Goal: Task Accomplishment & Management: Manage account settings

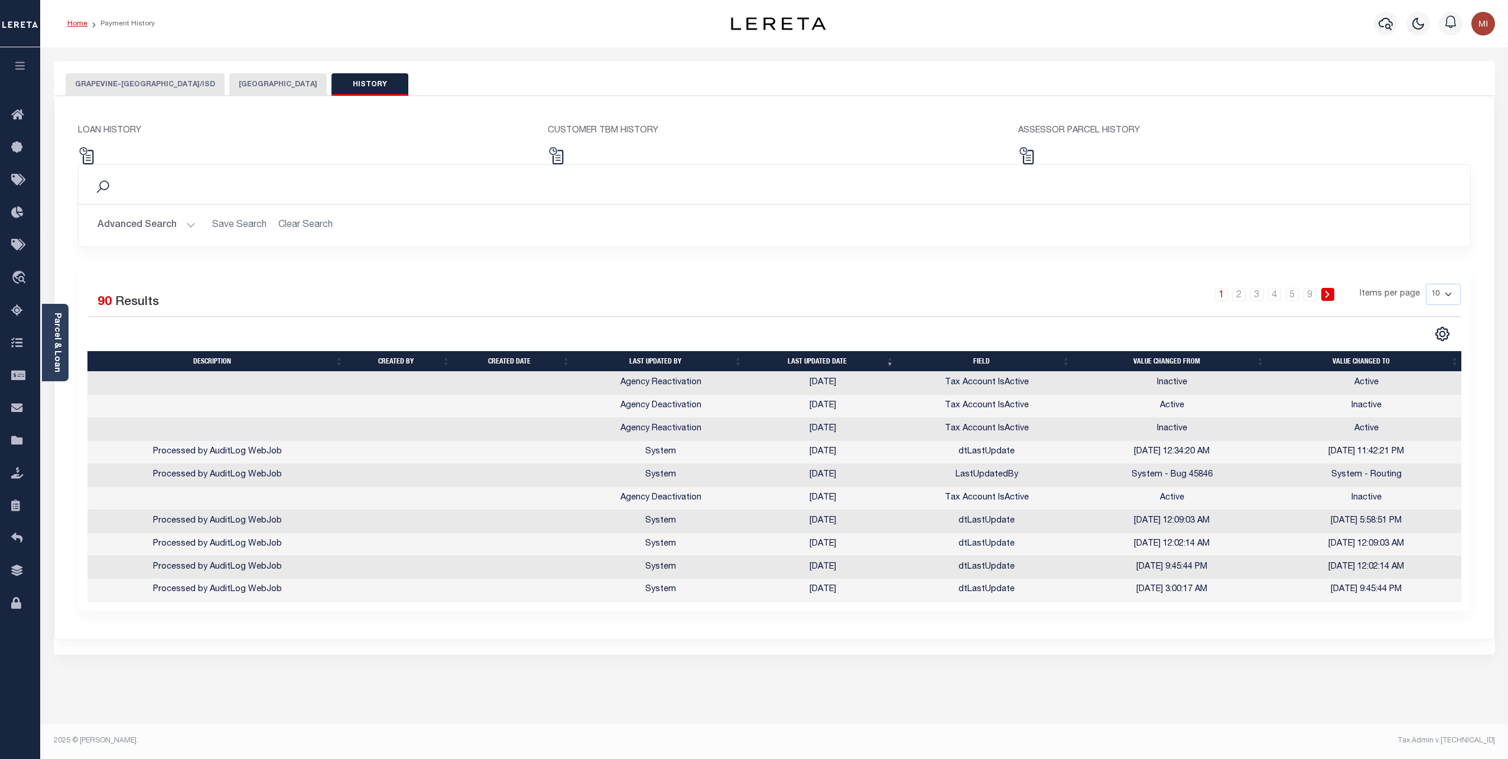
click at [79, 25] on link "Home" at bounding box center [77, 23] width 20 height 7
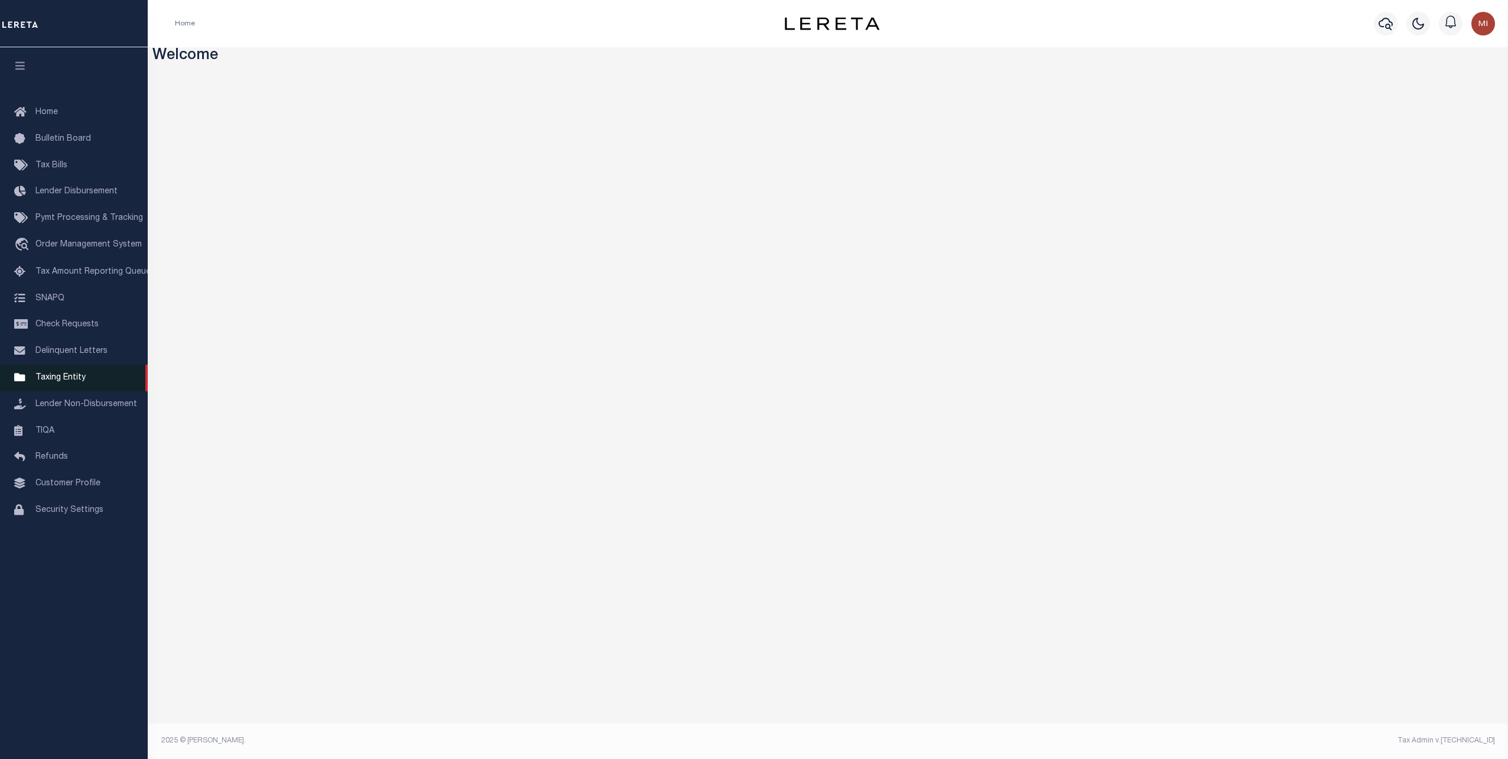
click at [49, 382] on span "Taxing Entity" at bounding box center [60, 377] width 50 height 8
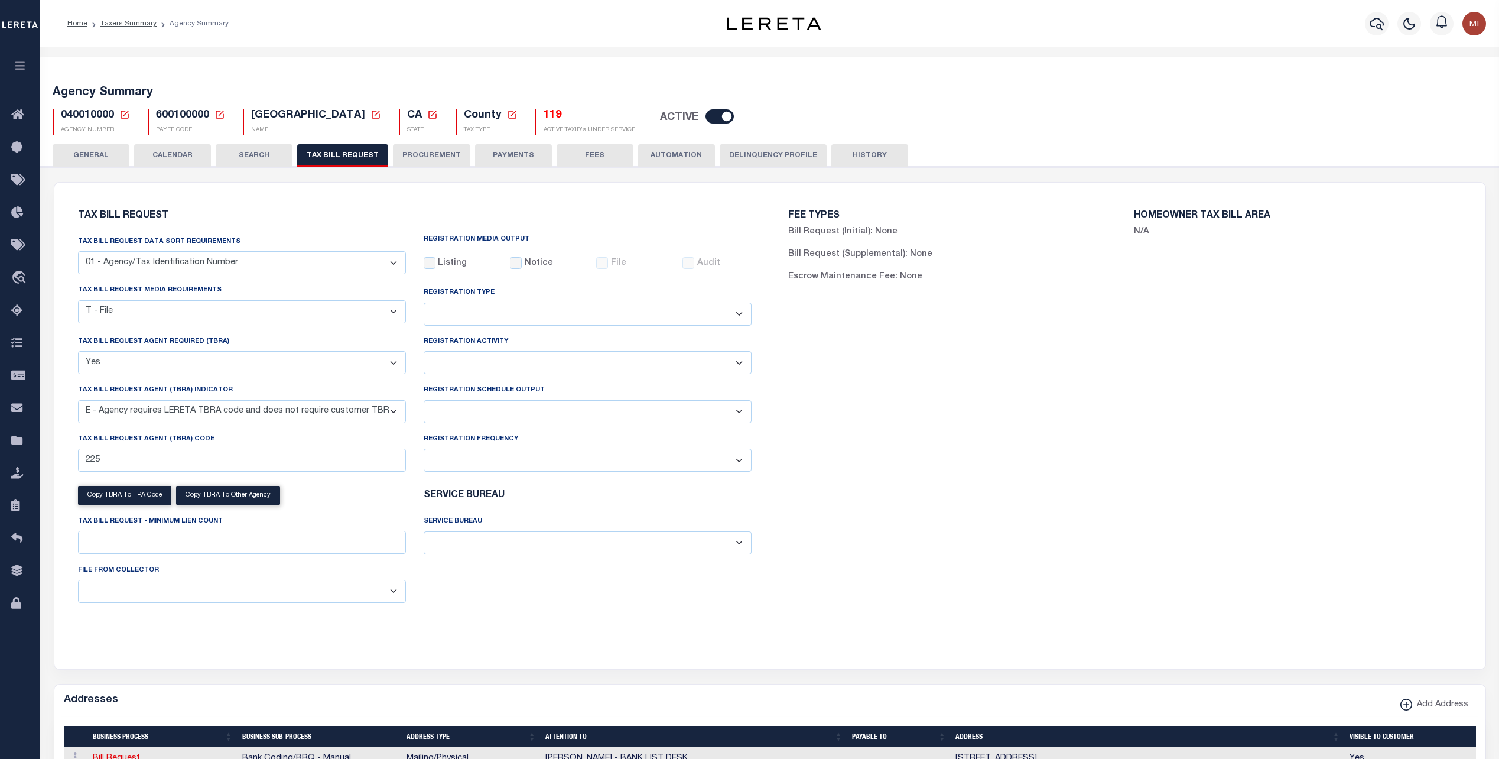
select select "22"
select select "true"
select select "13"
select select
click at [494, 151] on button "PAYMENTS" at bounding box center [513, 155] width 77 height 22
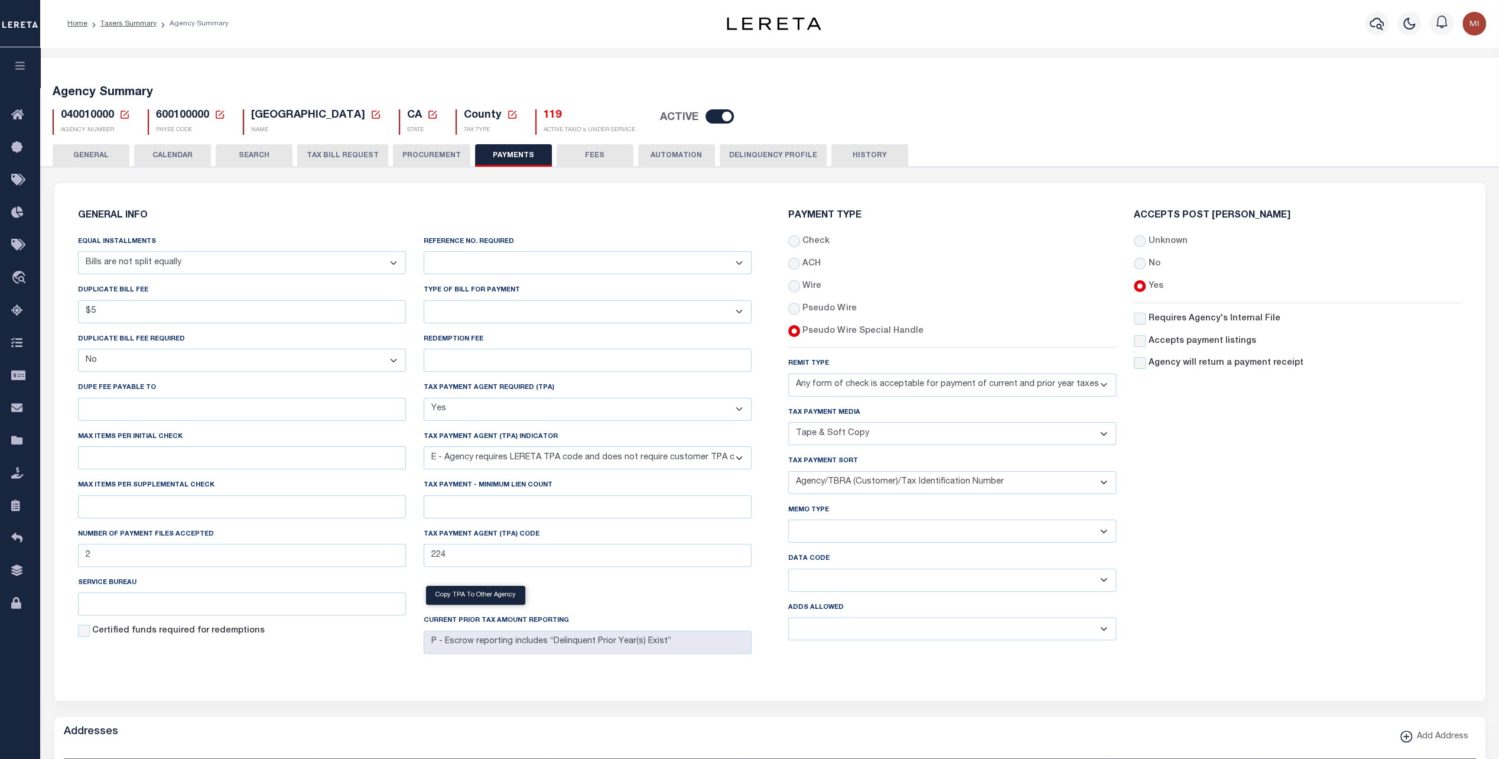
click at [73, 142] on div "Agency Summary 040010000 Agency Number Edit Cancel Ok New Agency Number Cancel …" at bounding box center [769, 107] width 1463 height 73
click at [80, 155] on button "GENERAL" at bounding box center [91, 155] width 77 height 22
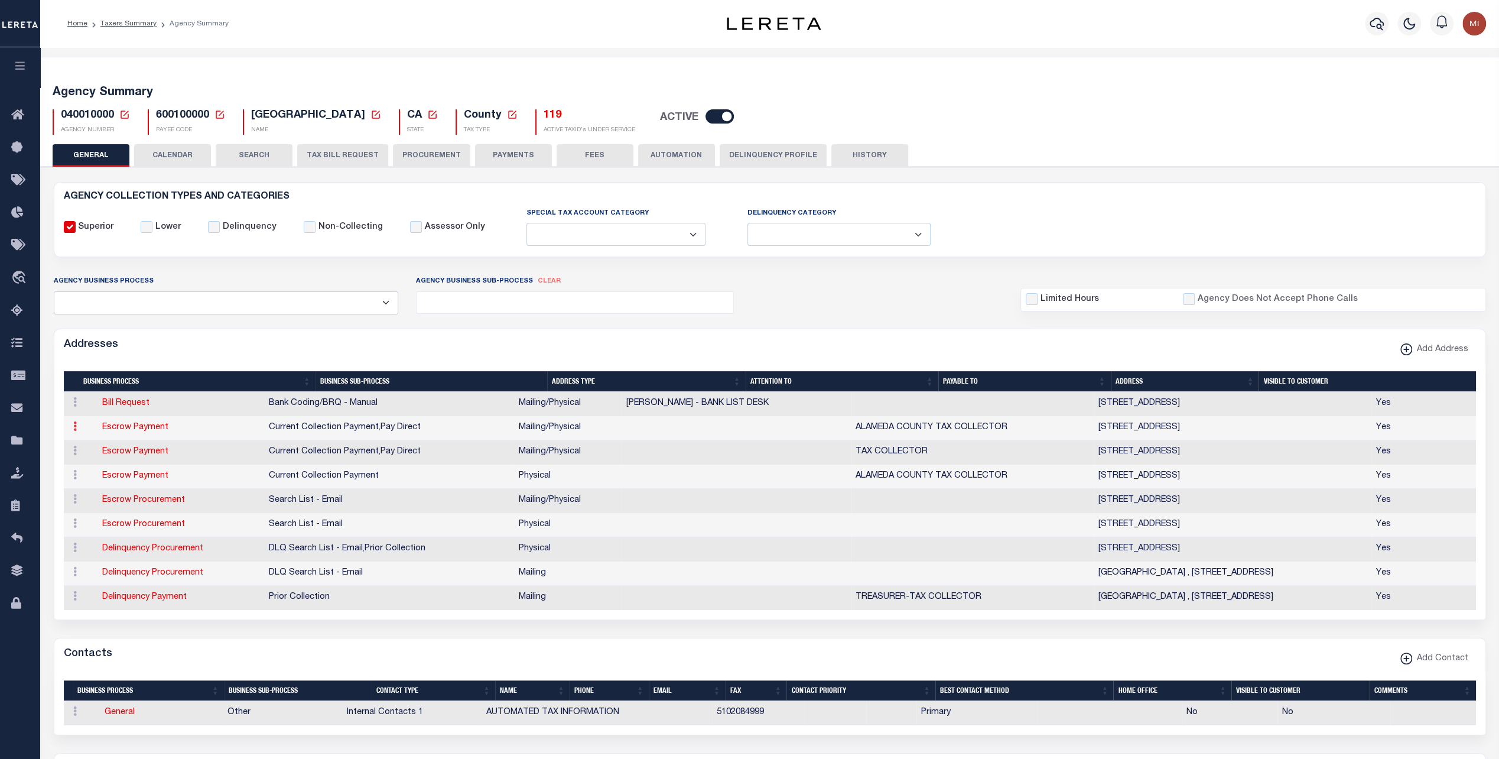
click at [73, 425] on icon at bounding box center [75, 425] width 4 height 9
click at [86, 464] on link "Edit Address" at bounding box center [113, 463] width 89 height 19
select select "1"
checkbox input "false"
select select
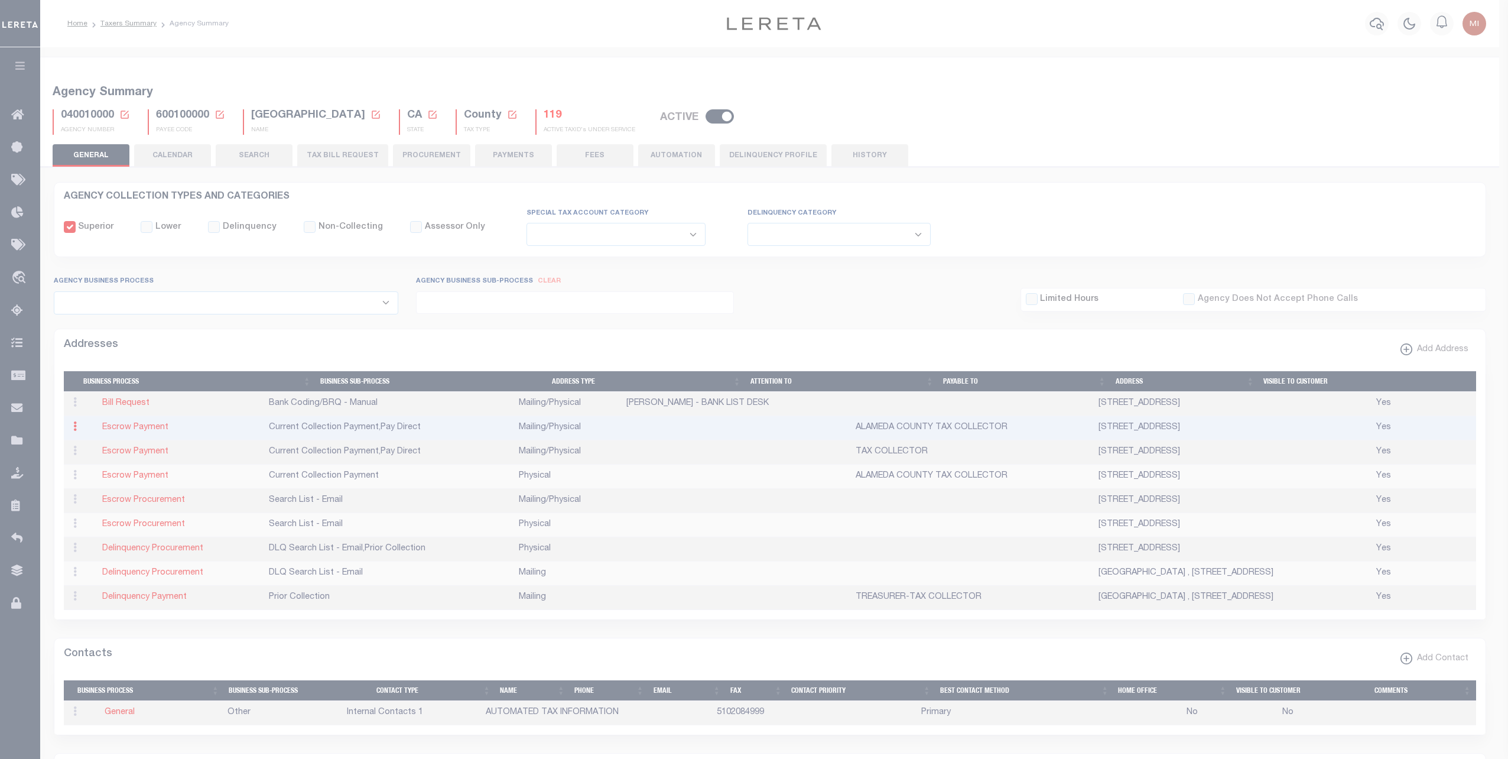
type input "1221 OAK ST._ROOM 131"
type input "OAKLAND"
select select "CA"
type input "94612"
select select "5"
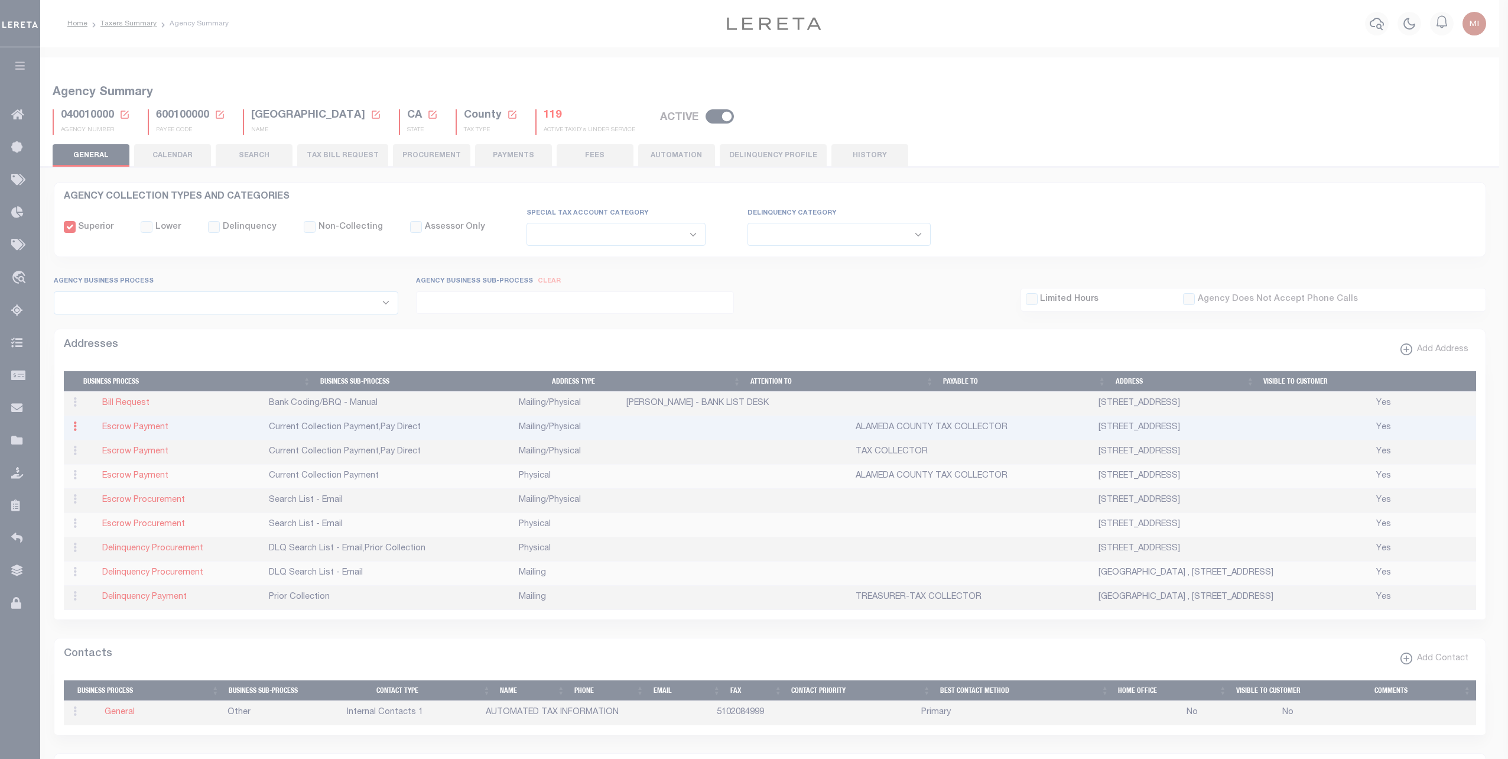
checkbox input "true"
type input "ALAMEDA COUNTY TAX COLLECTOR"
select select "3"
select select "11"
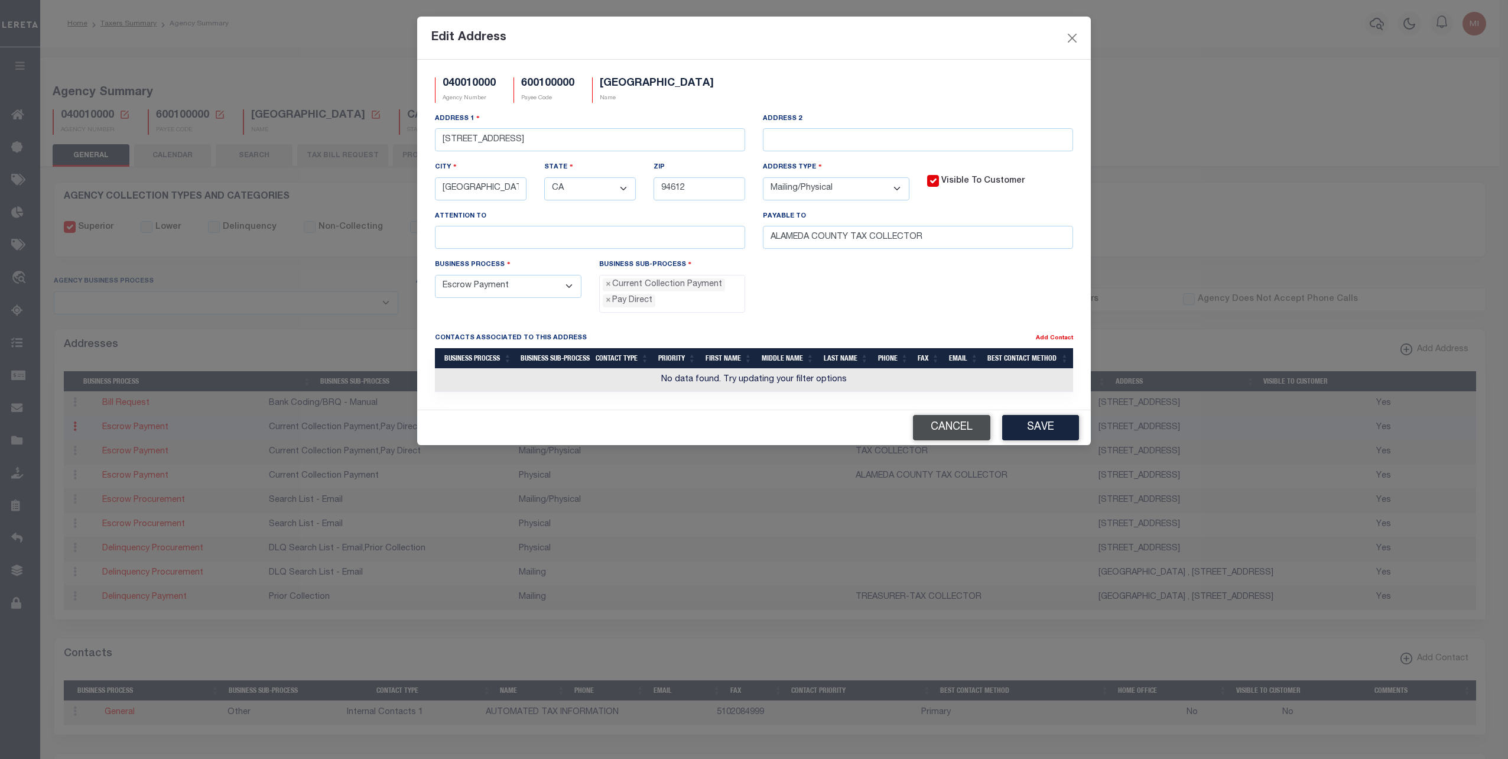
click at [962, 430] on button "Cancel" at bounding box center [951, 427] width 77 height 25
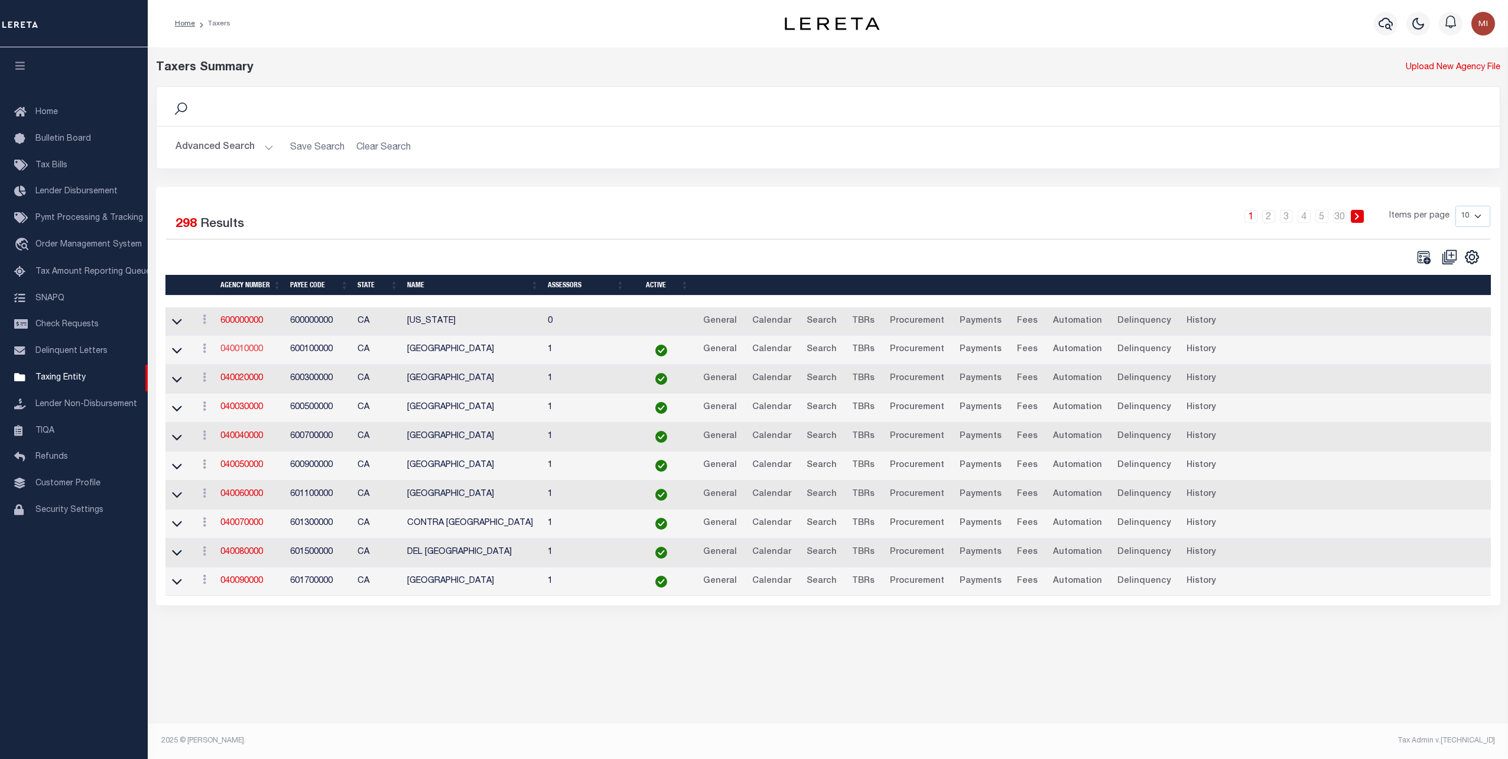
click at [247, 350] on link "040010000" at bounding box center [241, 349] width 43 height 8
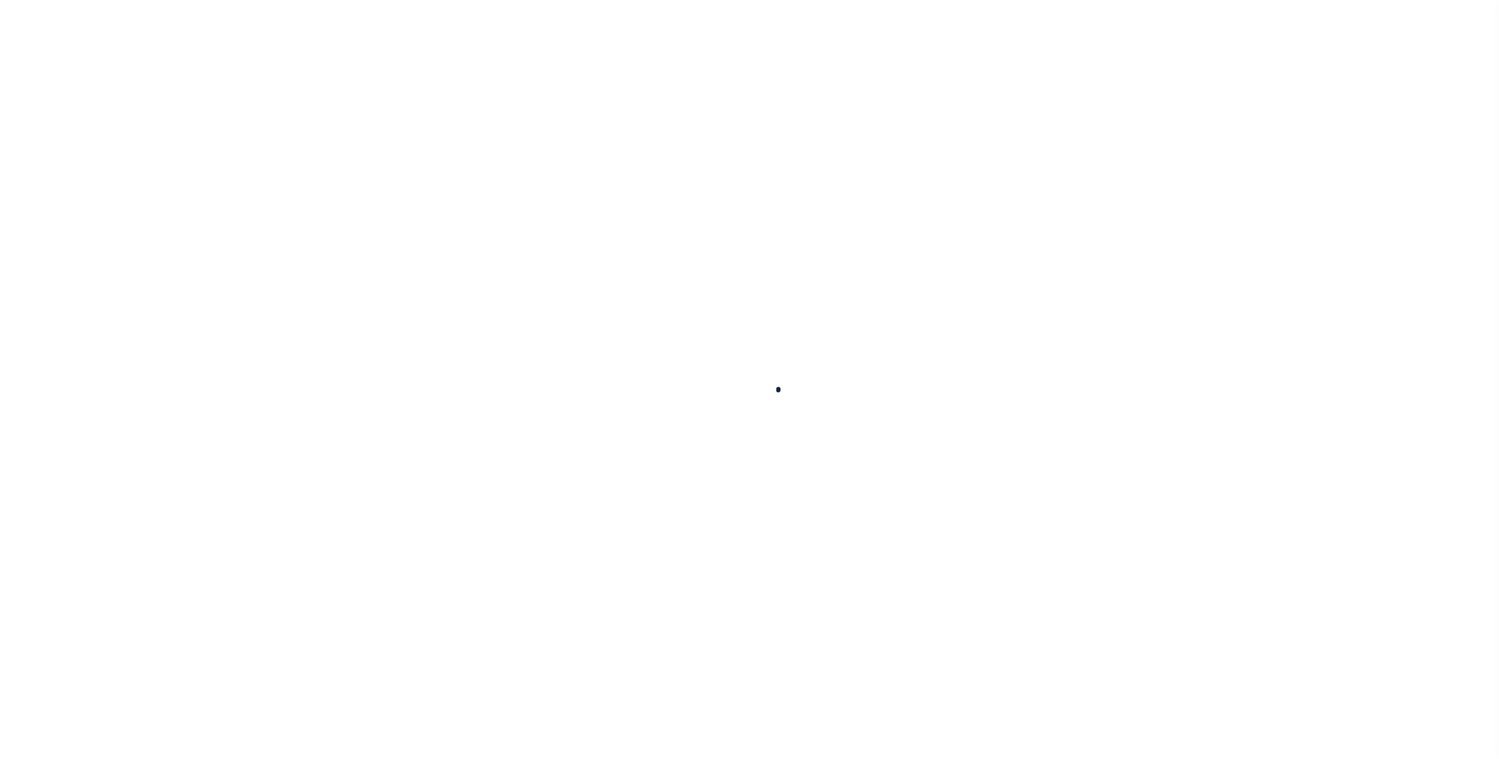
select select
checkbox input "false"
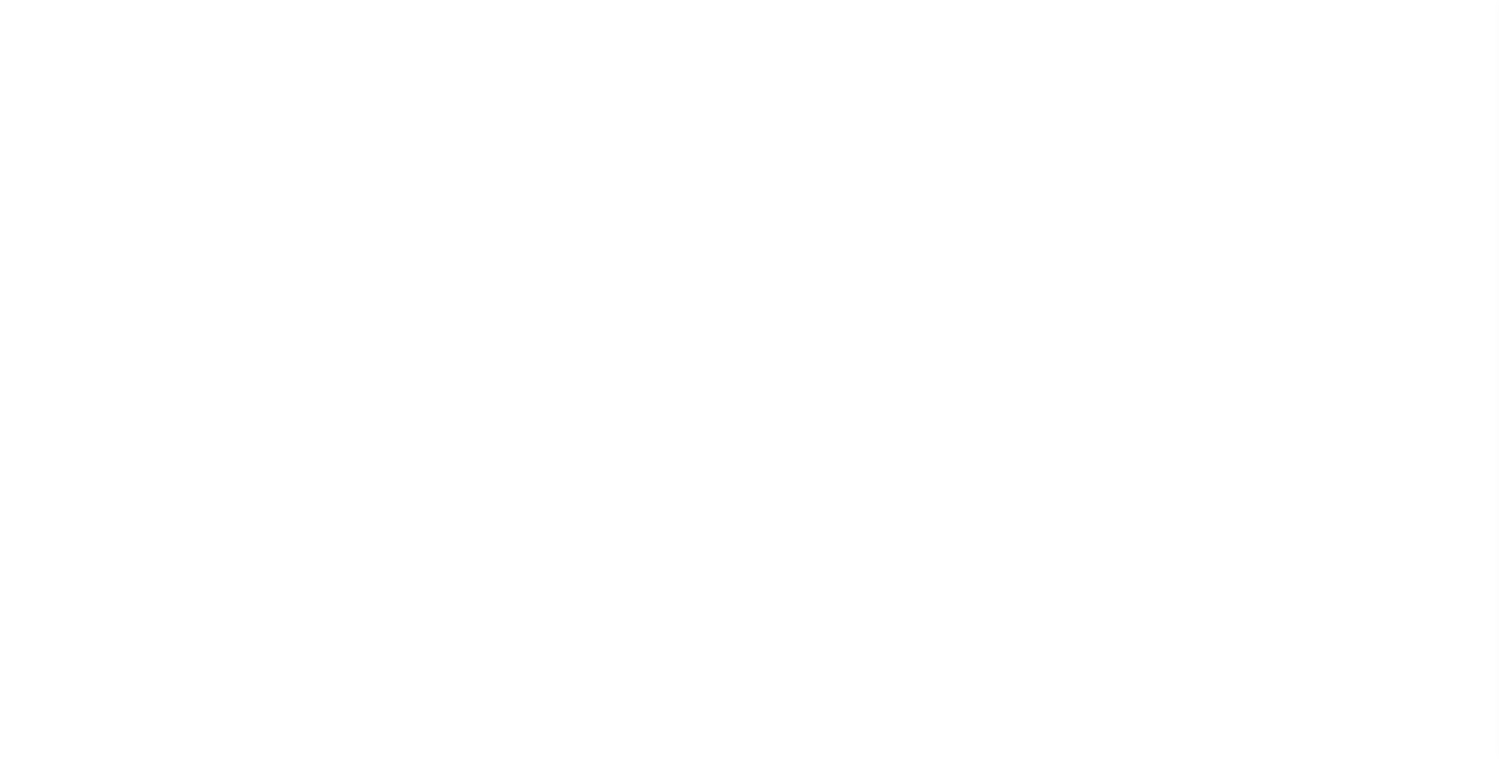
checkbox input "false"
type input "600100000"
